Goal: Check status: Check status

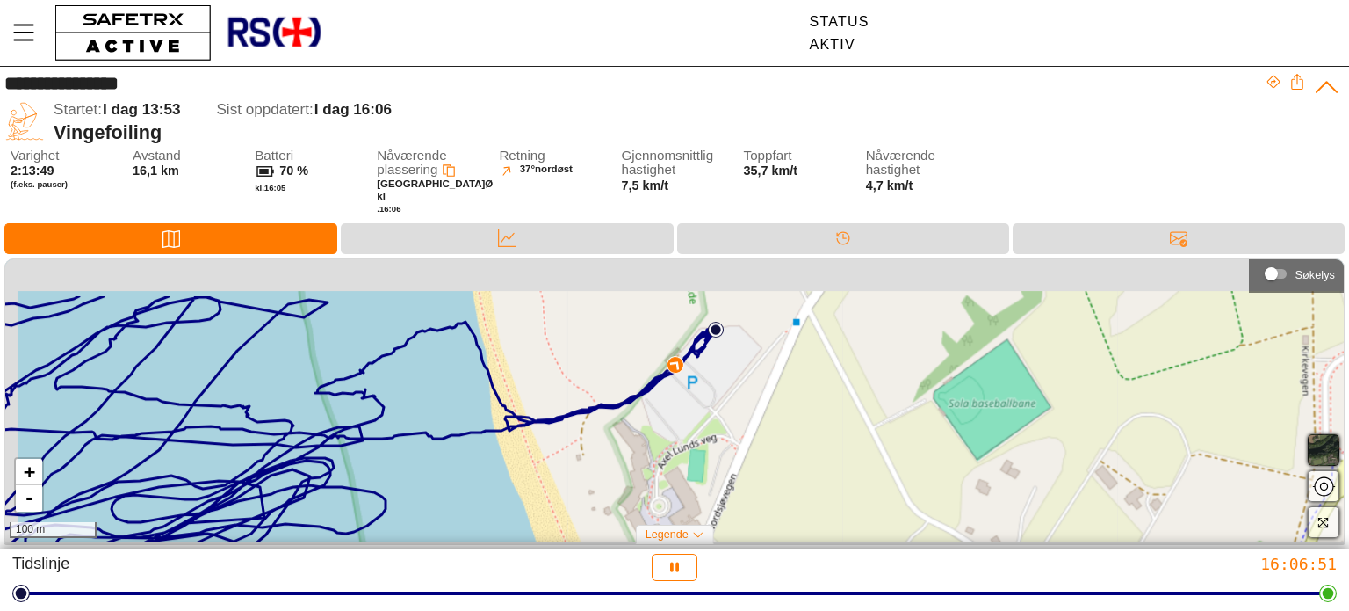
drag, startPoint x: 553, startPoint y: 415, endPoint x: 584, endPoint y: 506, distance: 96.4
click at [584, 506] on div "+ - 100 m" at bounding box center [674, 400] width 1339 height 283
